Goal: Task Accomplishment & Management: Complete application form

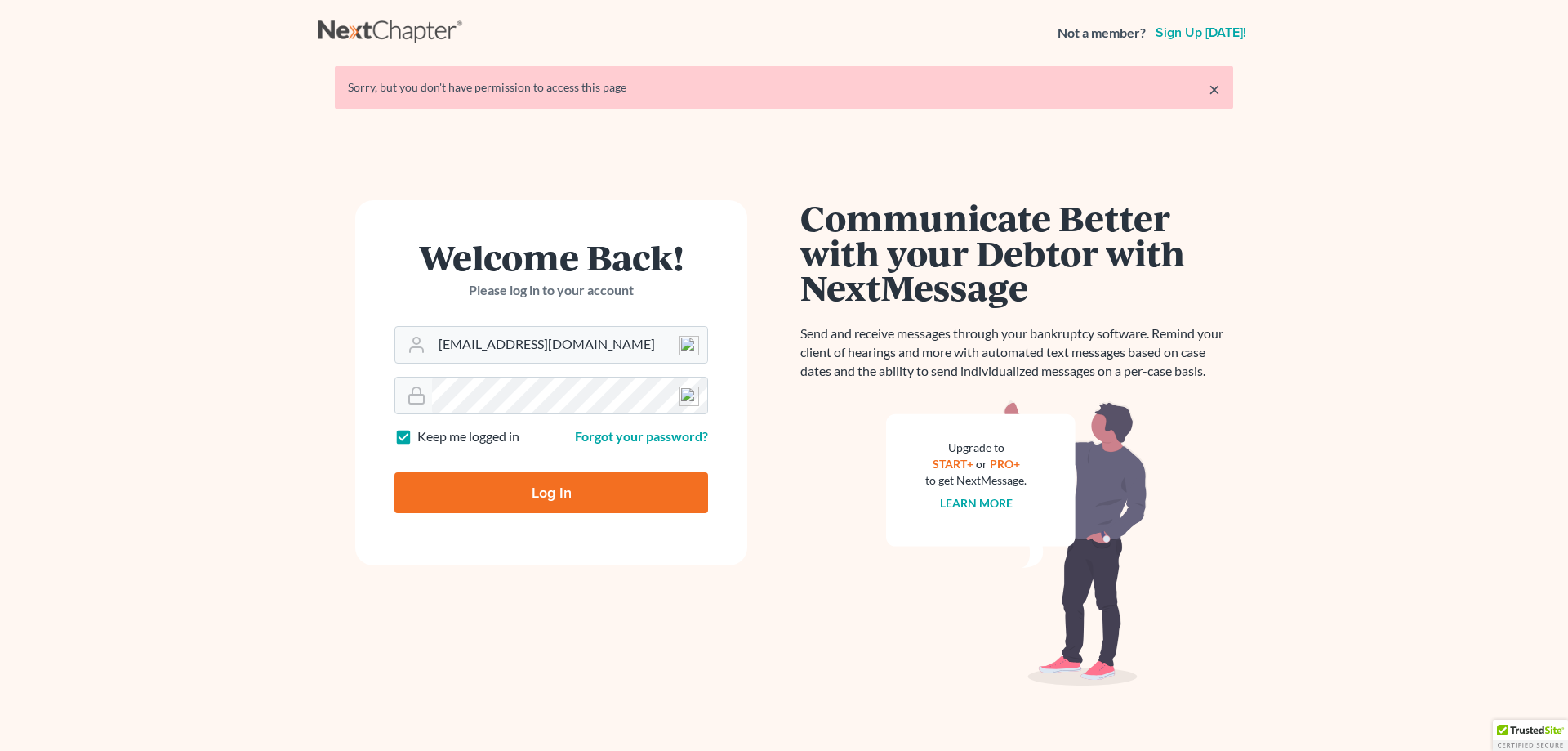
click at [539, 501] on input "Log In" at bounding box center [551, 492] width 314 height 41
type input "Thinking..."
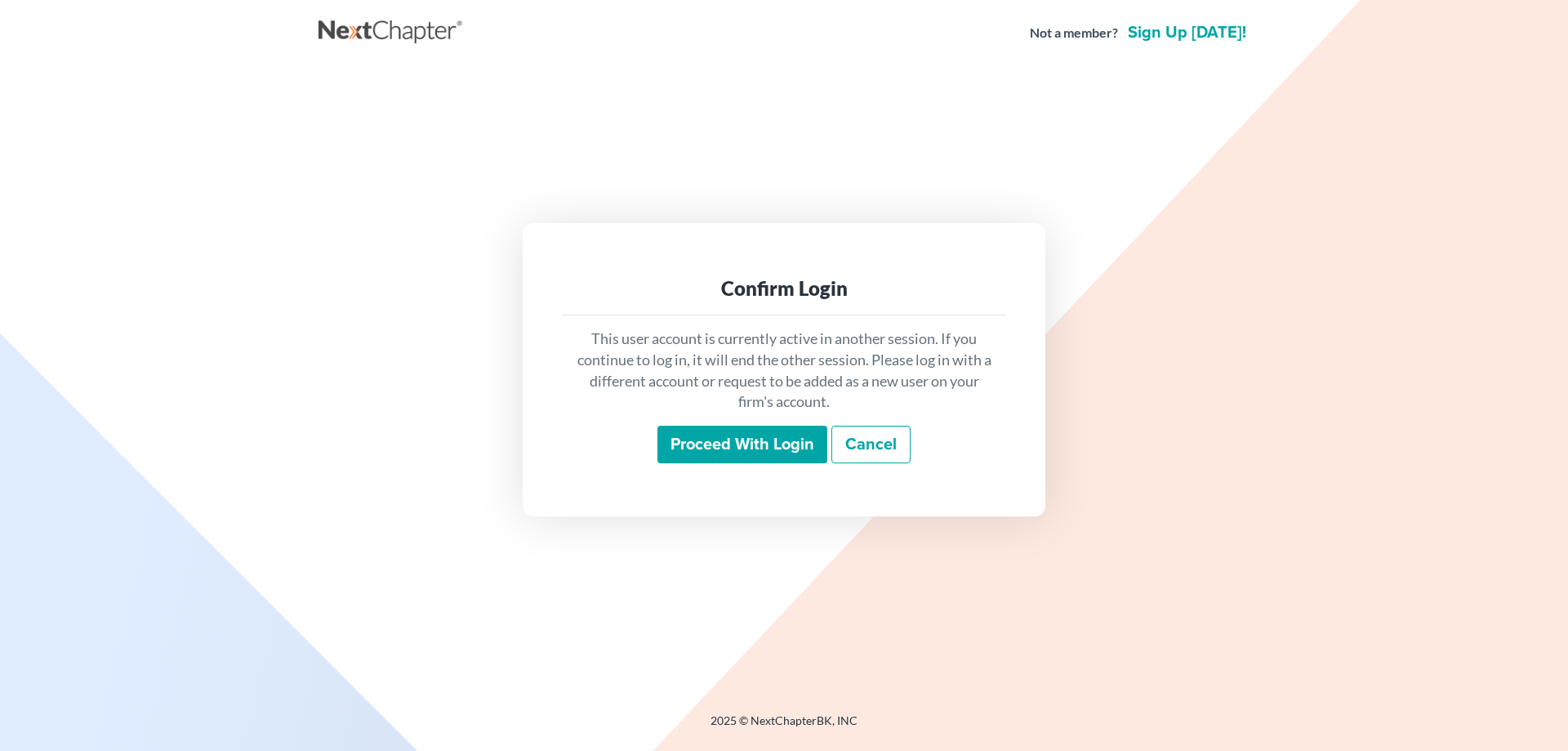
click at [722, 440] on input "Proceed with login" at bounding box center [742, 444] width 170 height 38
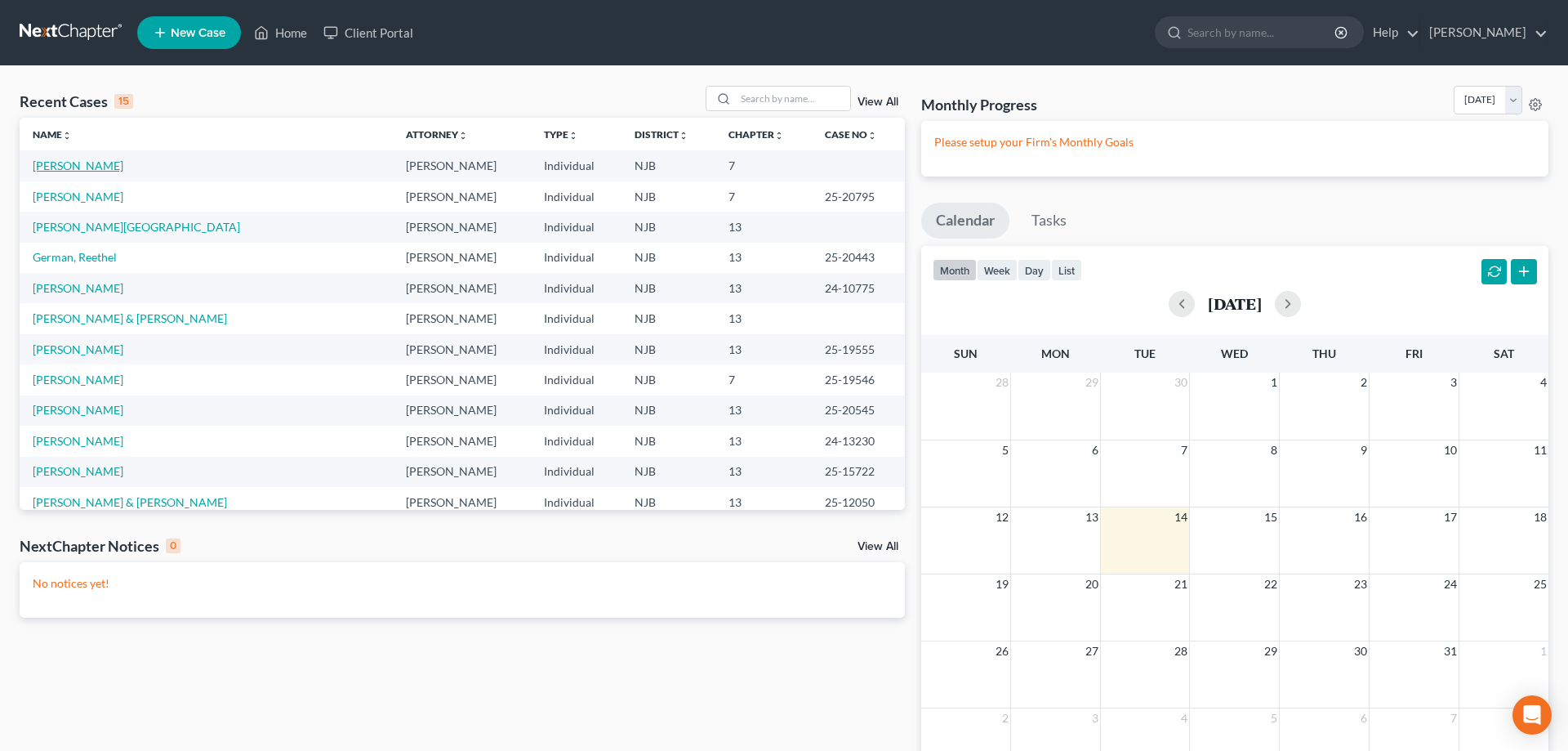
click at [98, 169] on link "Williams, Zyaire" at bounding box center [78, 165] width 90 height 14
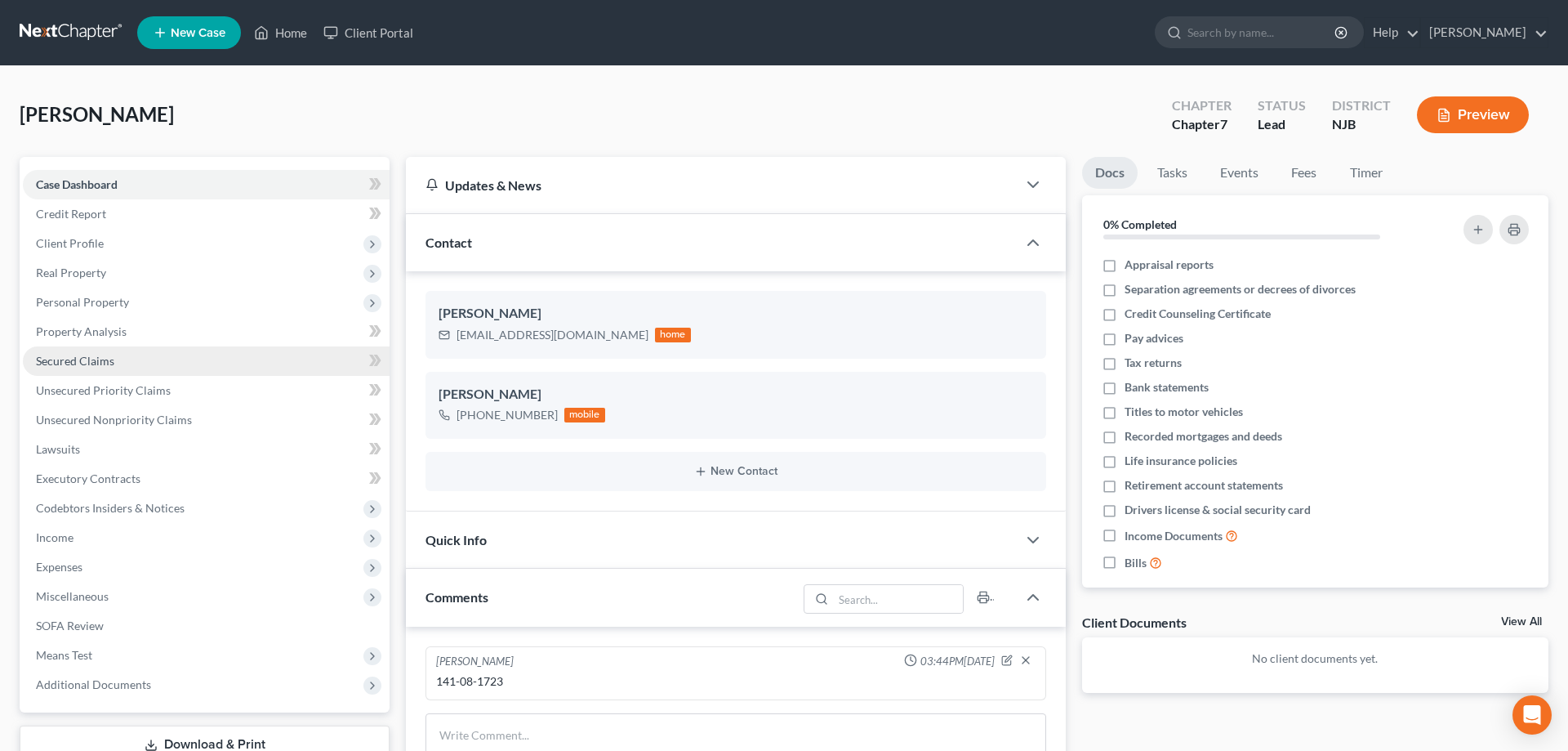
scroll to position [323, 0]
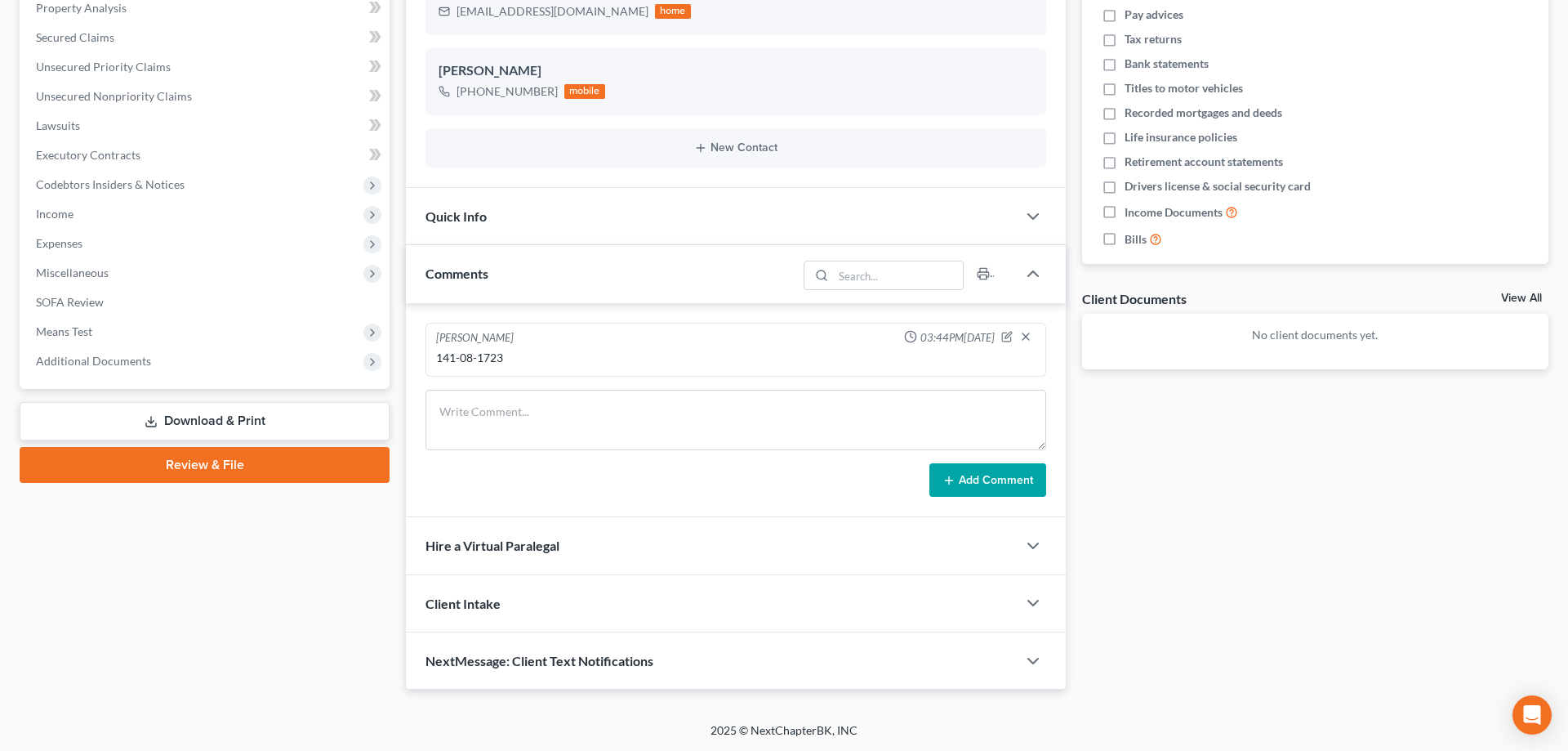
click at [219, 465] on link "Review & File" at bounding box center [204, 465] width 370 height 36
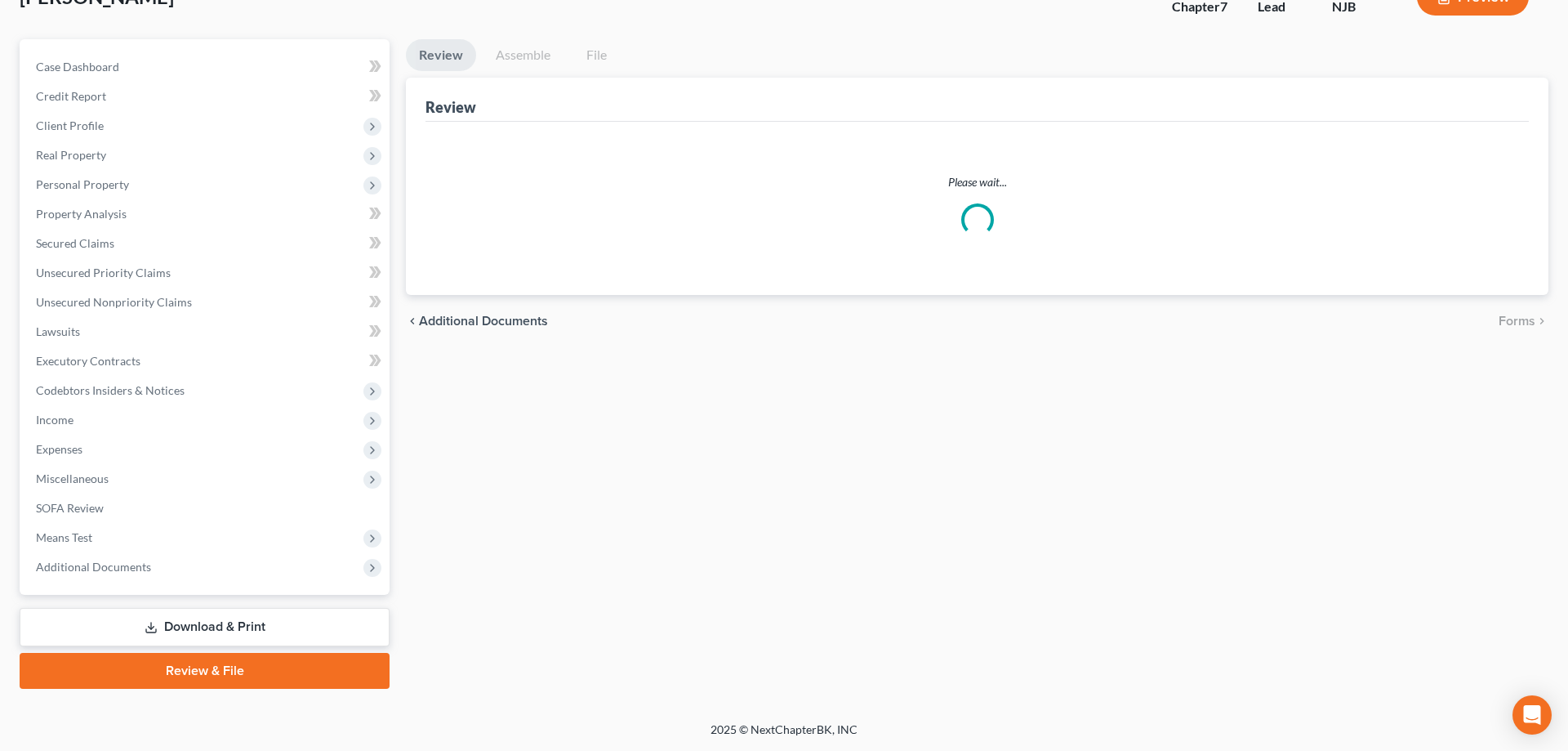
scroll to position [116, 0]
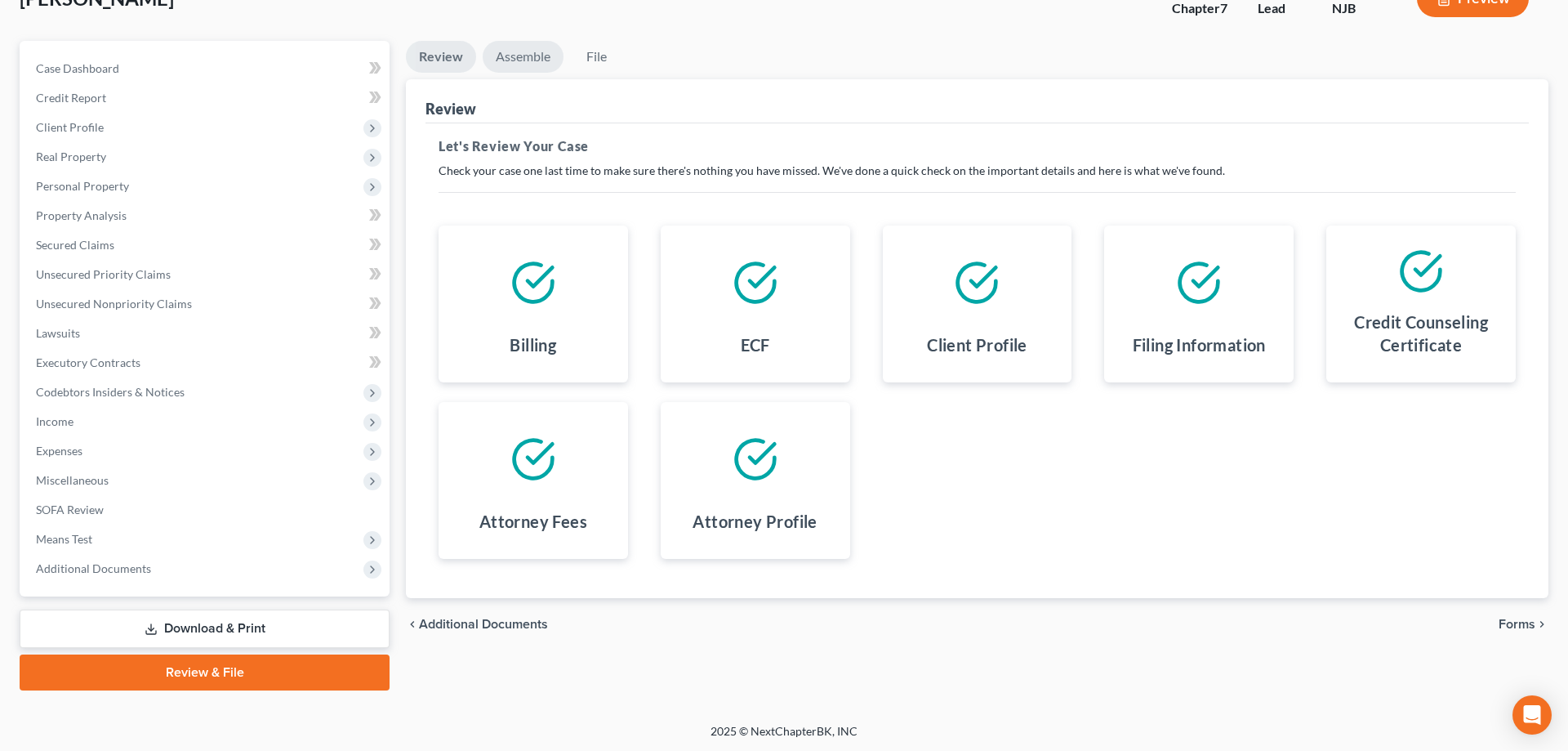
click at [511, 58] on link "Assemble" at bounding box center [523, 57] width 81 height 32
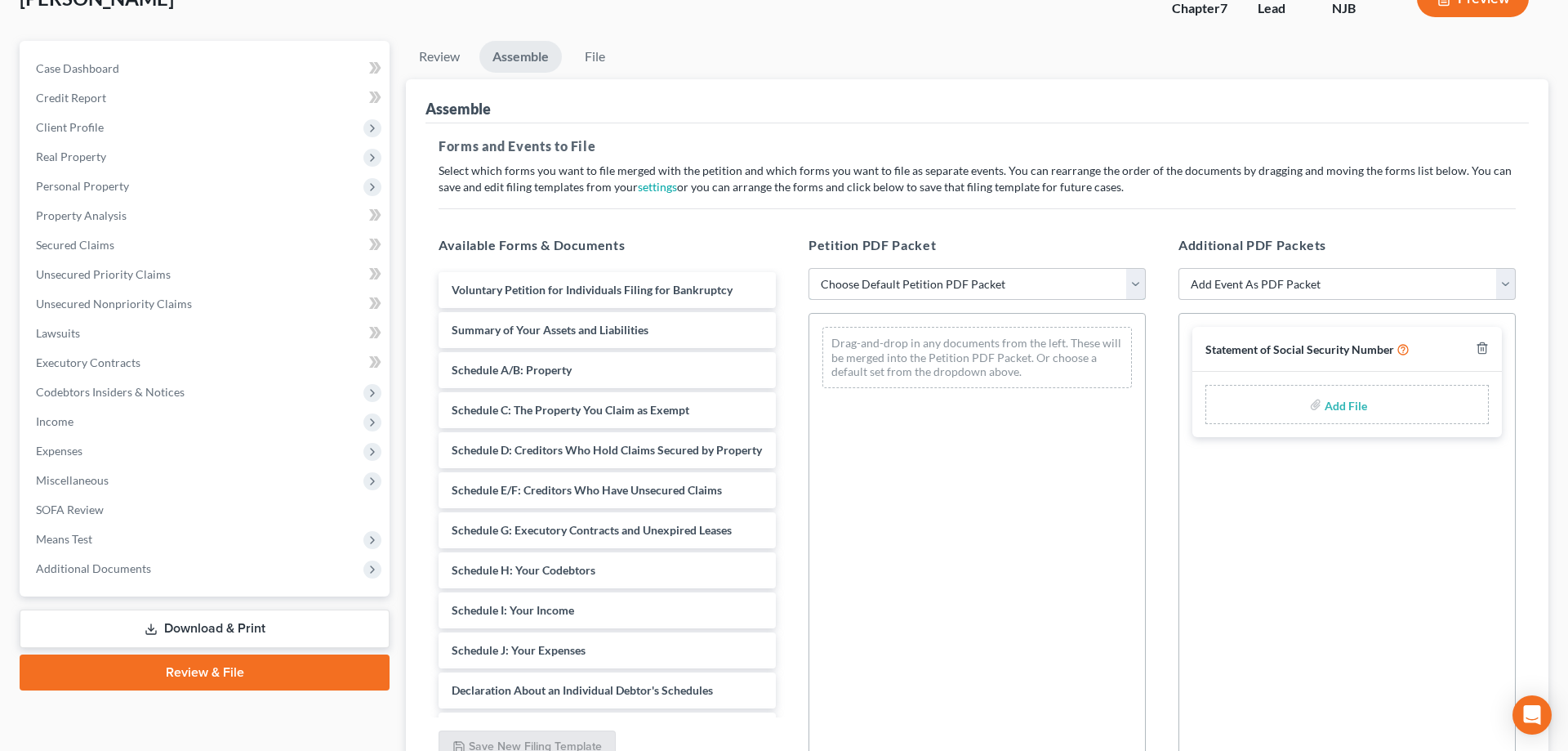
click at [809, 268] on select "Choose Default Petition PDF Packet Complete Bankruptcy Petition (all forms and …" at bounding box center [977, 284] width 337 height 33
select select "0"
click option "Complete Bankruptcy Petition (all forms and schedules)" at bounding box center [0, 0] width 0 height 0
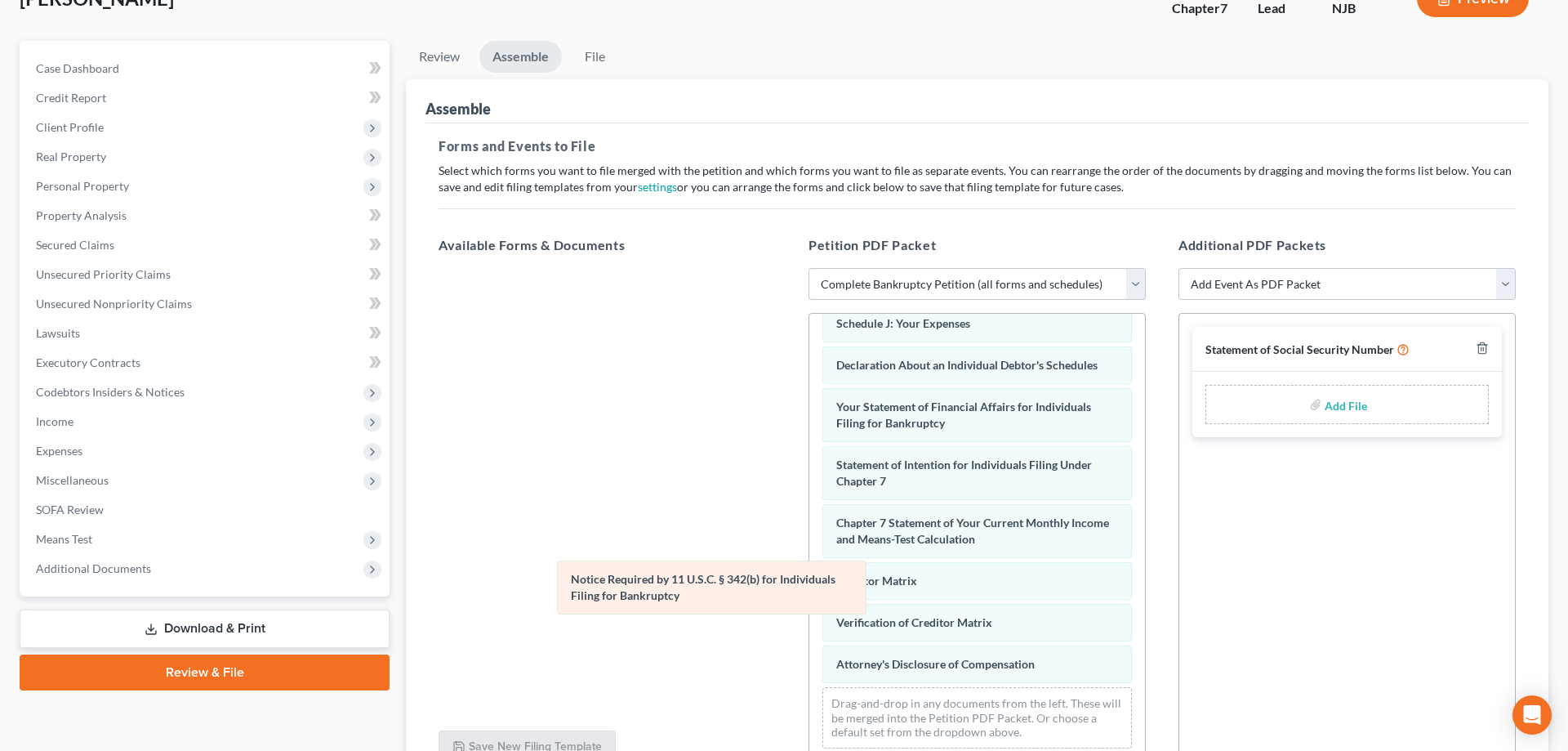
scroll to position [414, 0]
drag, startPoint x: 887, startPoint y: 620, endPoint x: 598, endPoint y: 594, distance: 290.2
click at [810, 594] on div "Notice Required by 11 U.S.C. § 342(b) for Individuals Filing for Bankruptcy Vol…" at bounding box center [977, 331] width 336 height 861
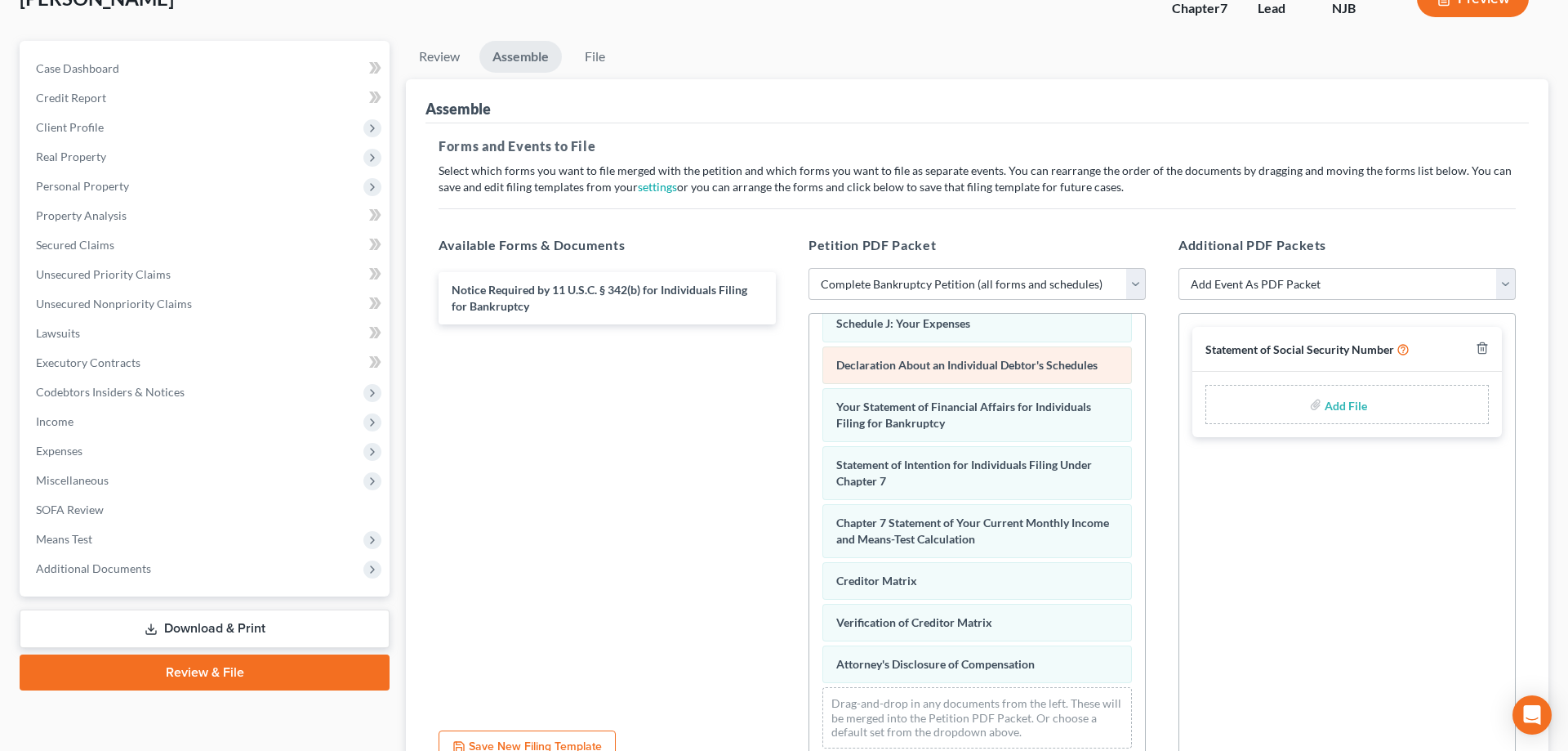
scroll to position [0, 0]
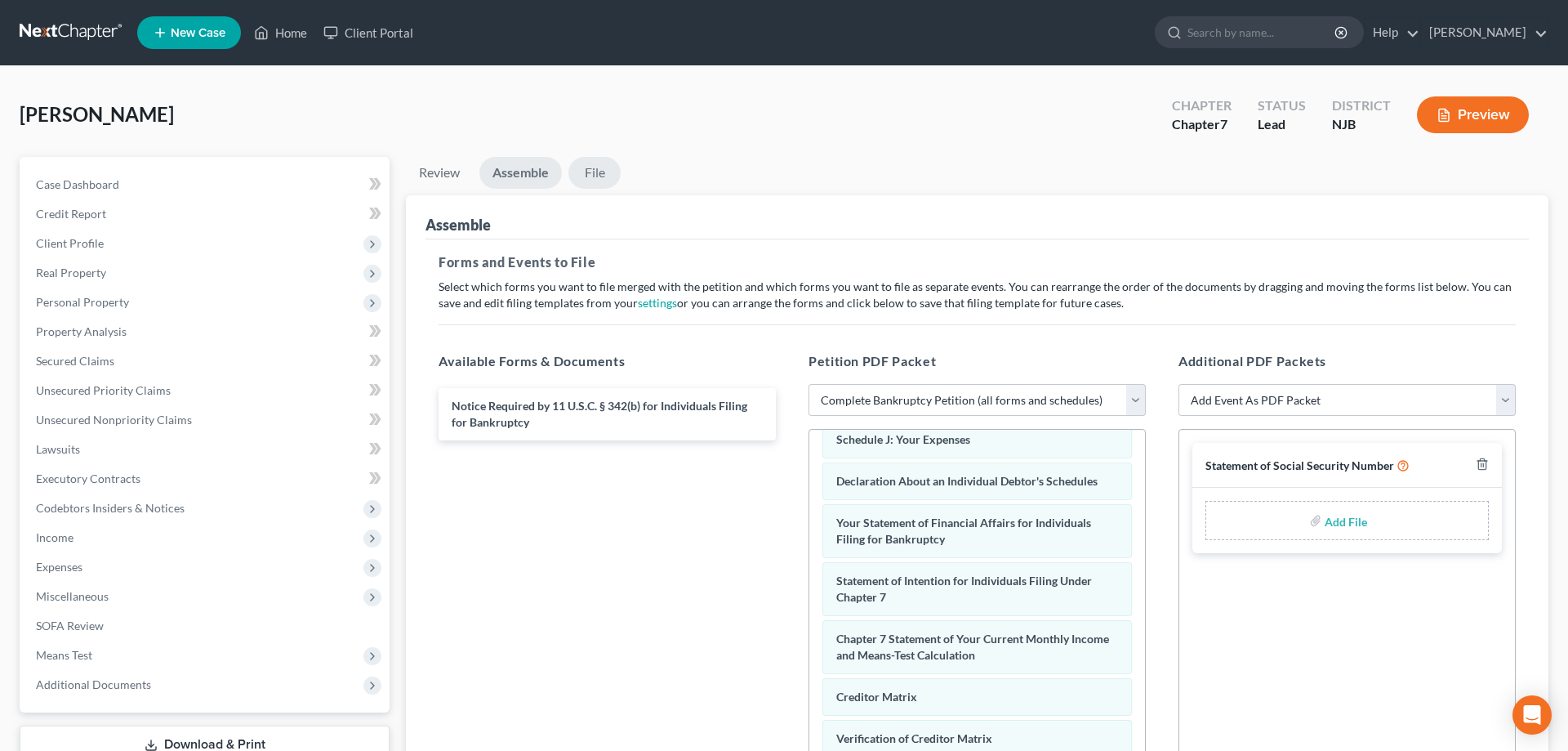
click at [596, 175] on link "File" at bounding box center [594, 172] width 52 height 32
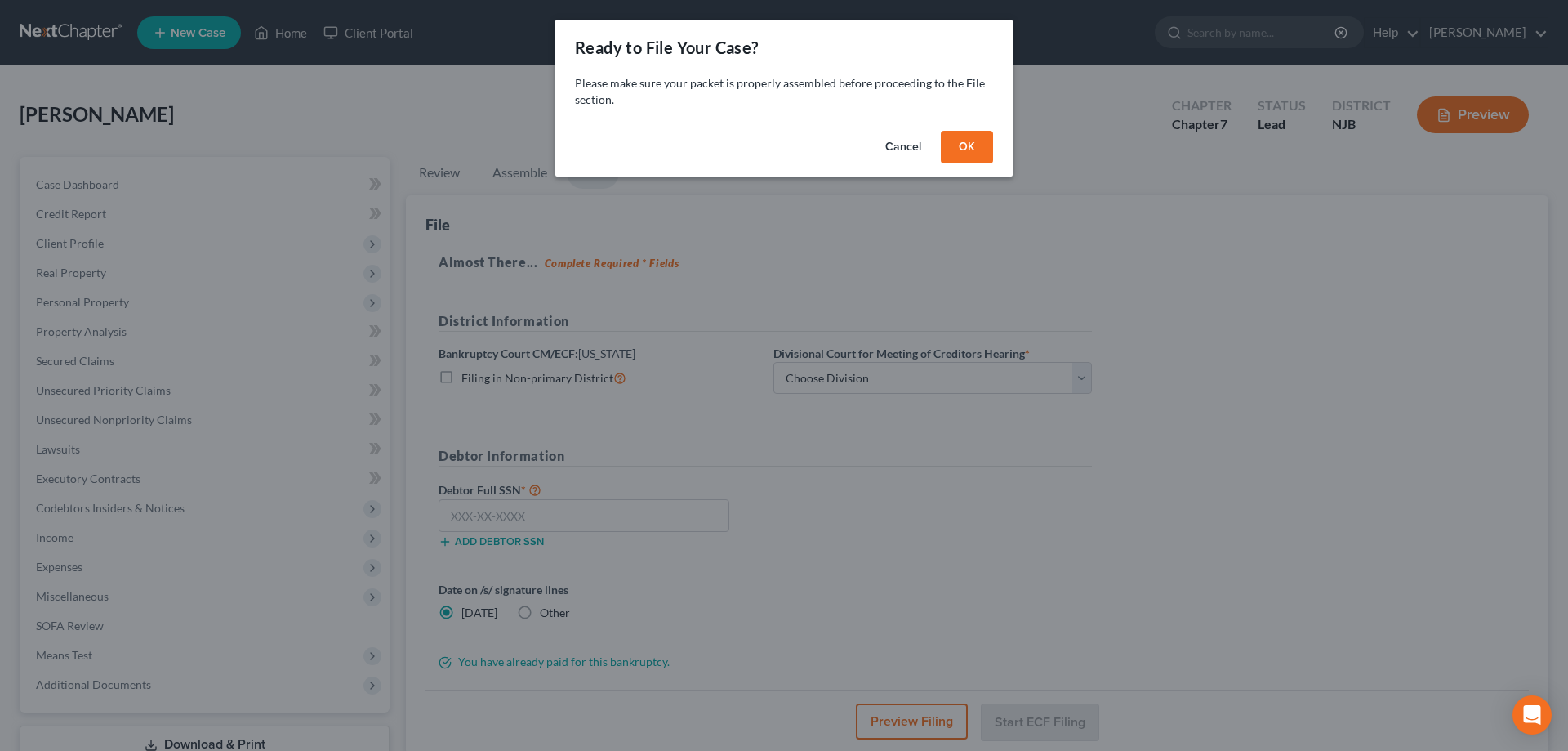
click at [951, 152] on button "OK" at bounding box center [967, 147] width 52 height 33
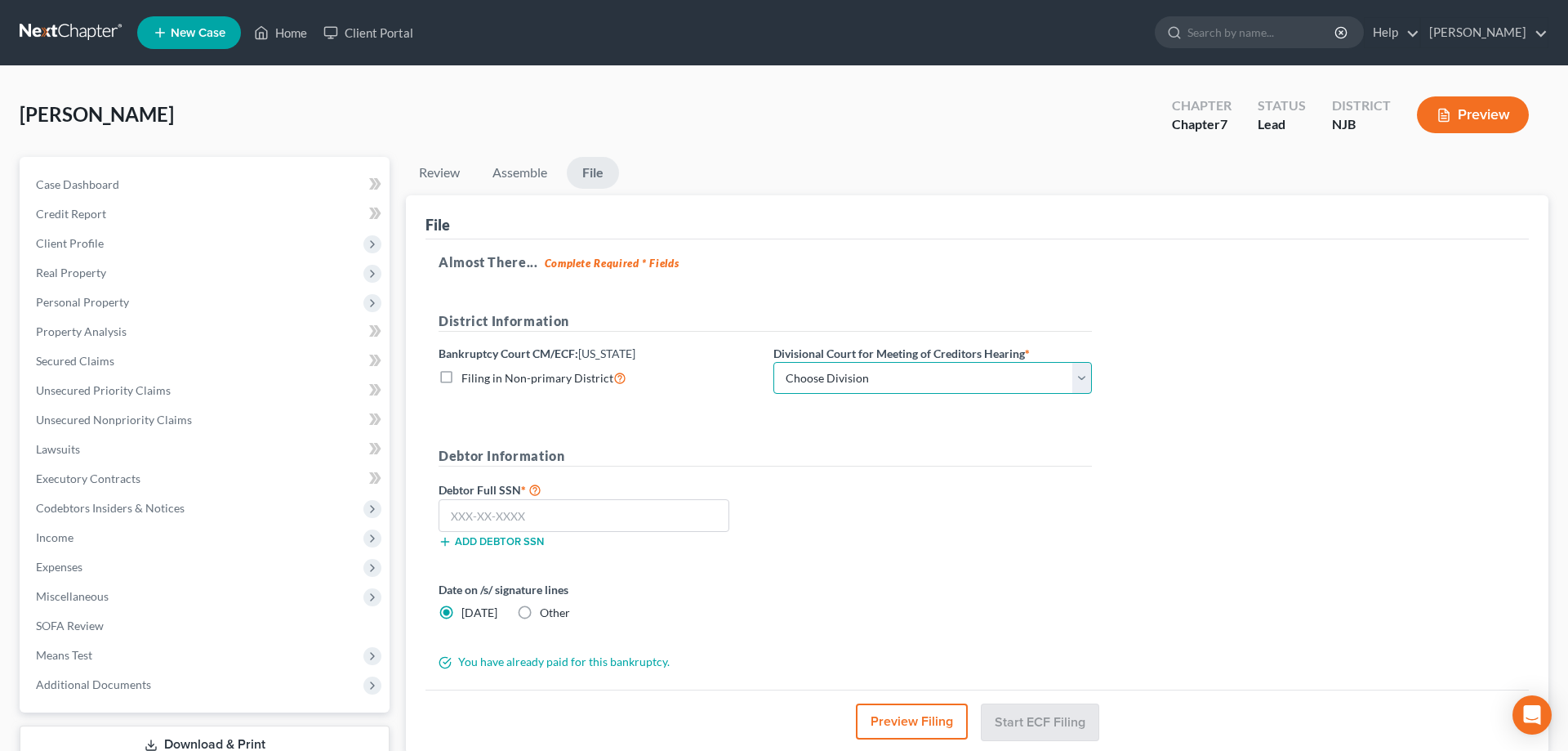
click at [774, 362] on select "Choose Division Camden Camden/Trenton Newark Trenton" at bounding box center [933, 378] width 319 height 33
click option "Camden/Trenton" at bounding box center [0, 0] width 0 height 0
select select "1"
click at [622, 507] on input "text" at bounding box center [584, 515] width 290 height 33
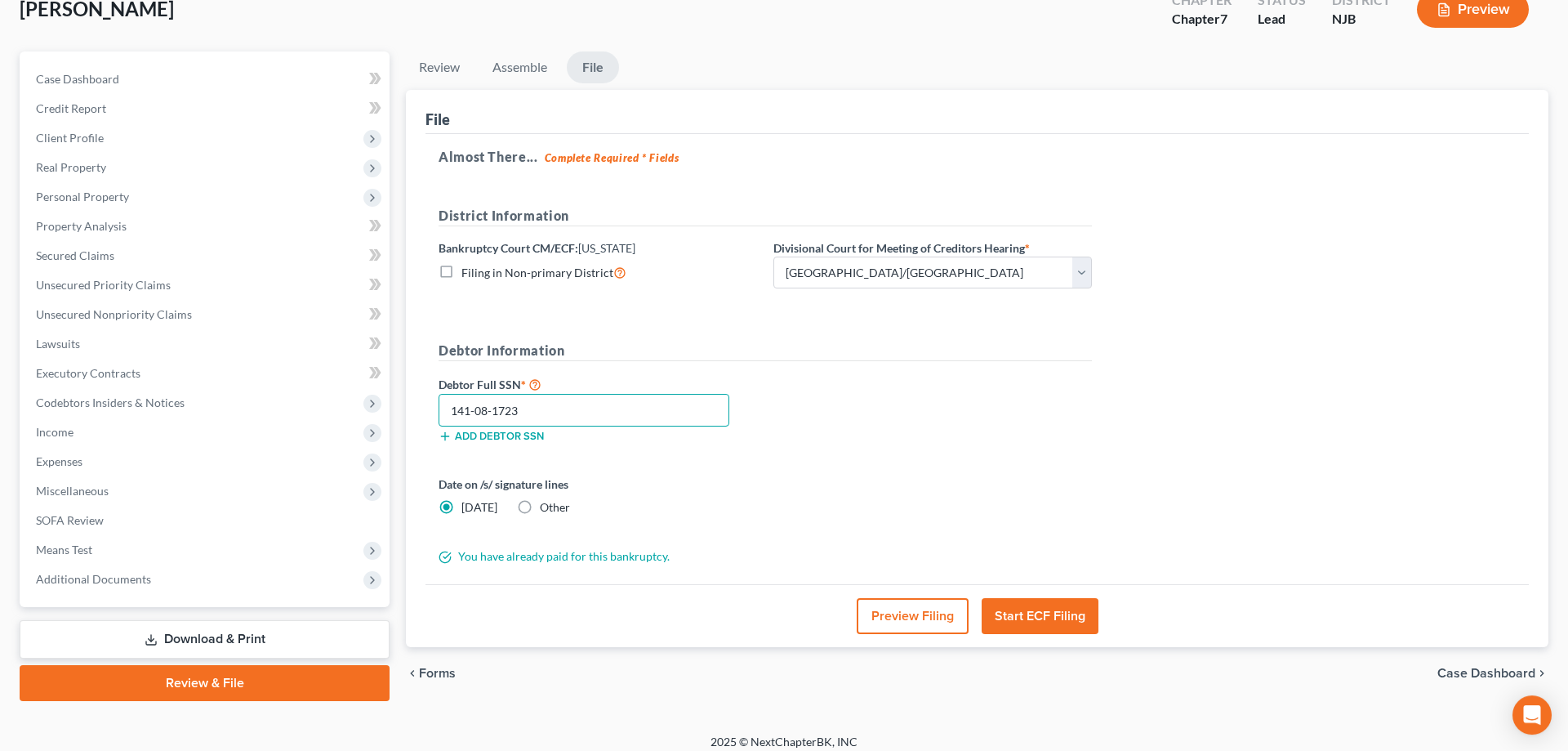
scroll to position [116, 0]
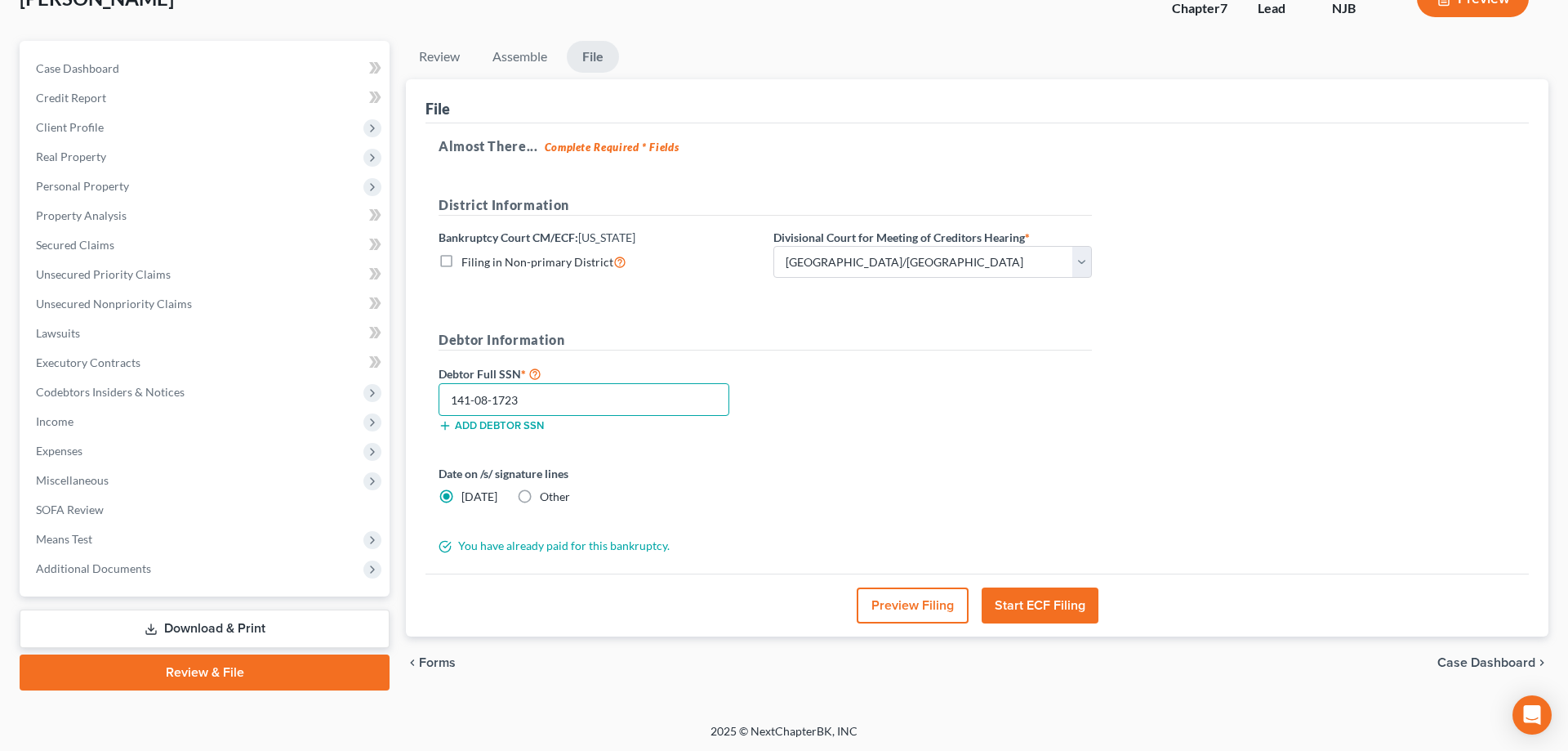
type input "141-08-1723"
click at [1026, 612] on button "Start ECF Filing" at bounding box center [1041, 605] width 117 height 36
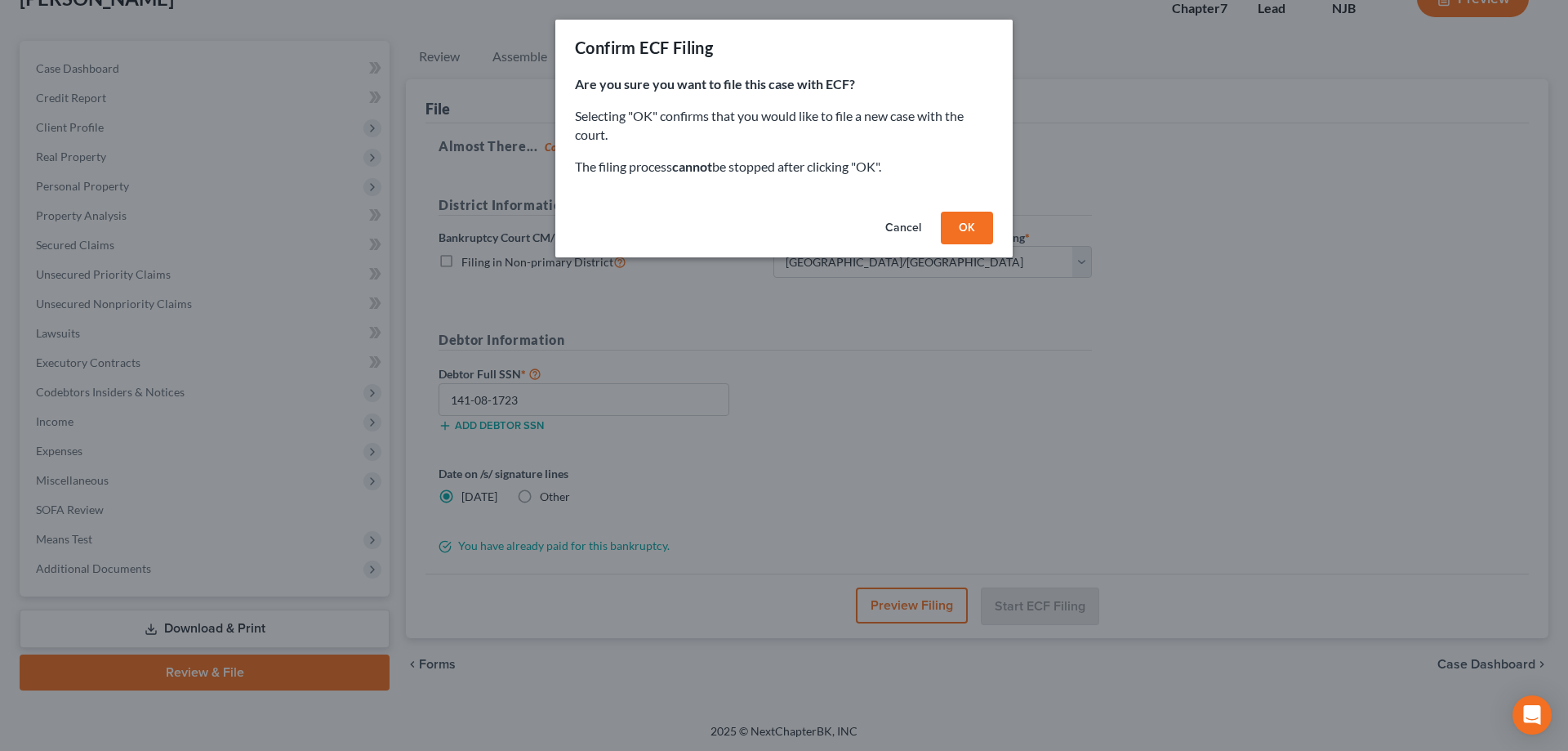
click at [976, 230] on button "OK" at bounding box center [967, 228] width 52 height 33
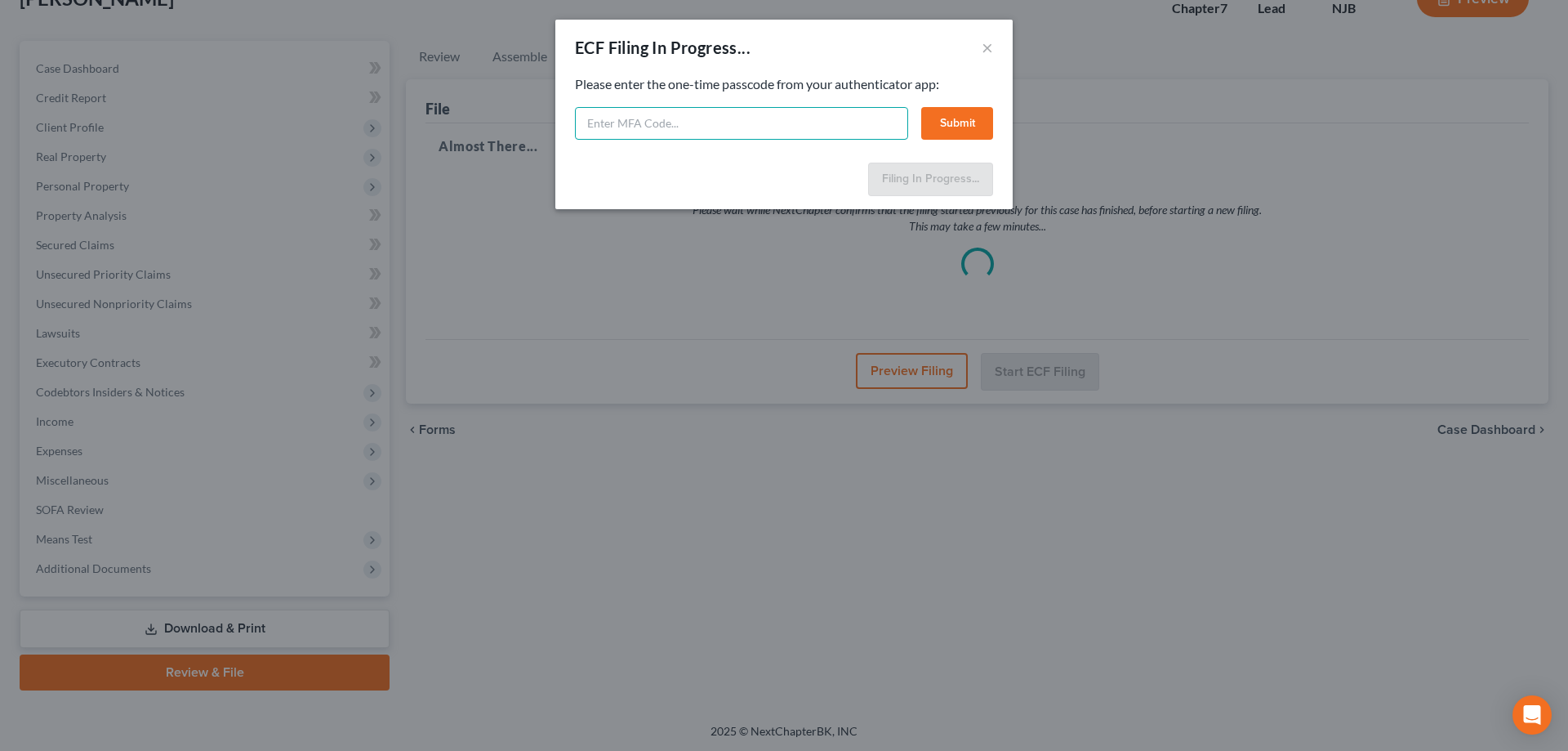
click at [725, 128] on input "text" at bounding box center [742, 123] width 333 height 33
type input "611681"
click at [965, 117] on button "Submit" at bounding box center [958, 123] width 72 height 33
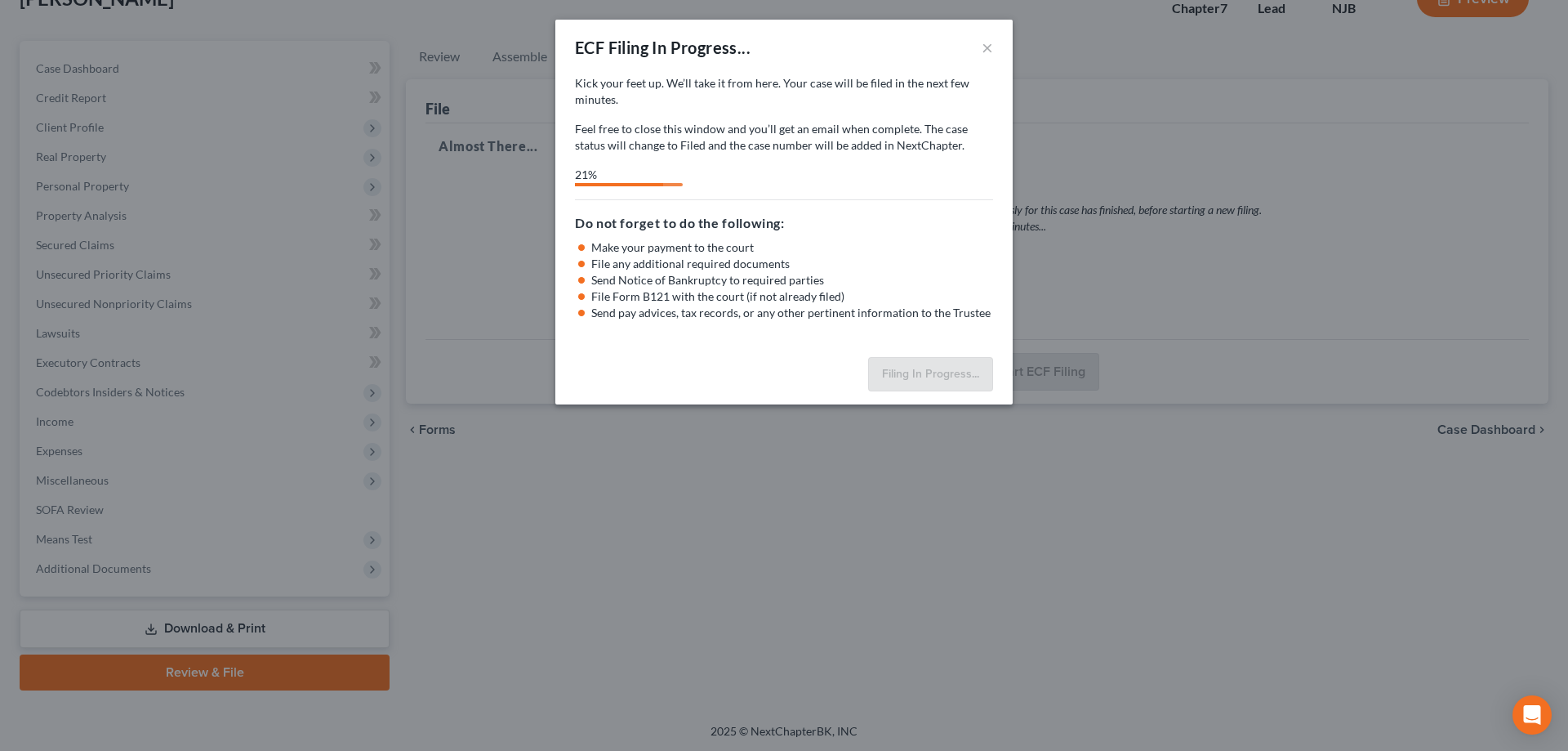
select select "1"
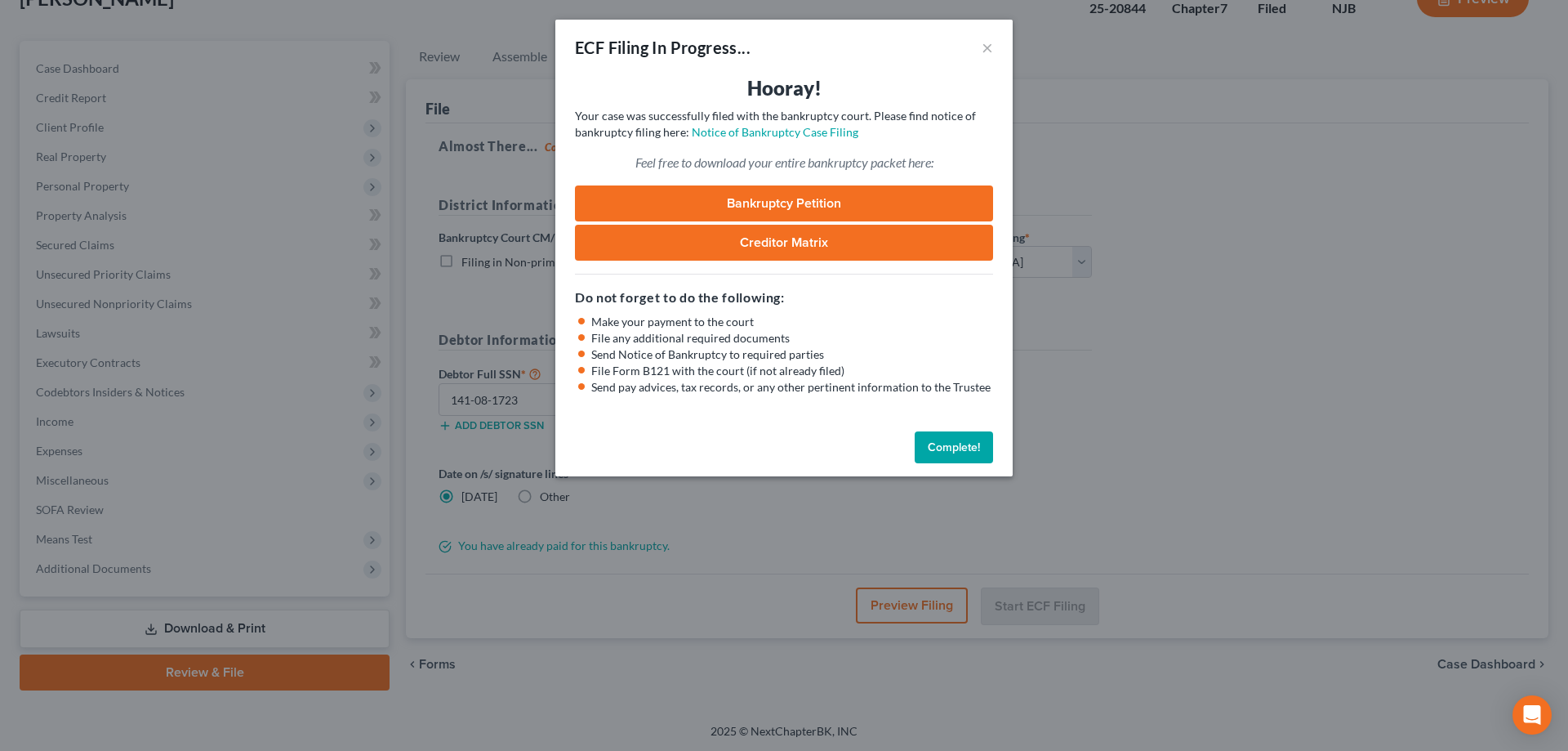
click at [748, 198] on link "Bankruptcy Petition" at bounding box center [784, 203] width 419 height 36
click at [972, 437] on button "Complete!" at bounding box center [954, 447] width 79 height 33
